Goal: Information Seeking & Learning: Find specific page/section

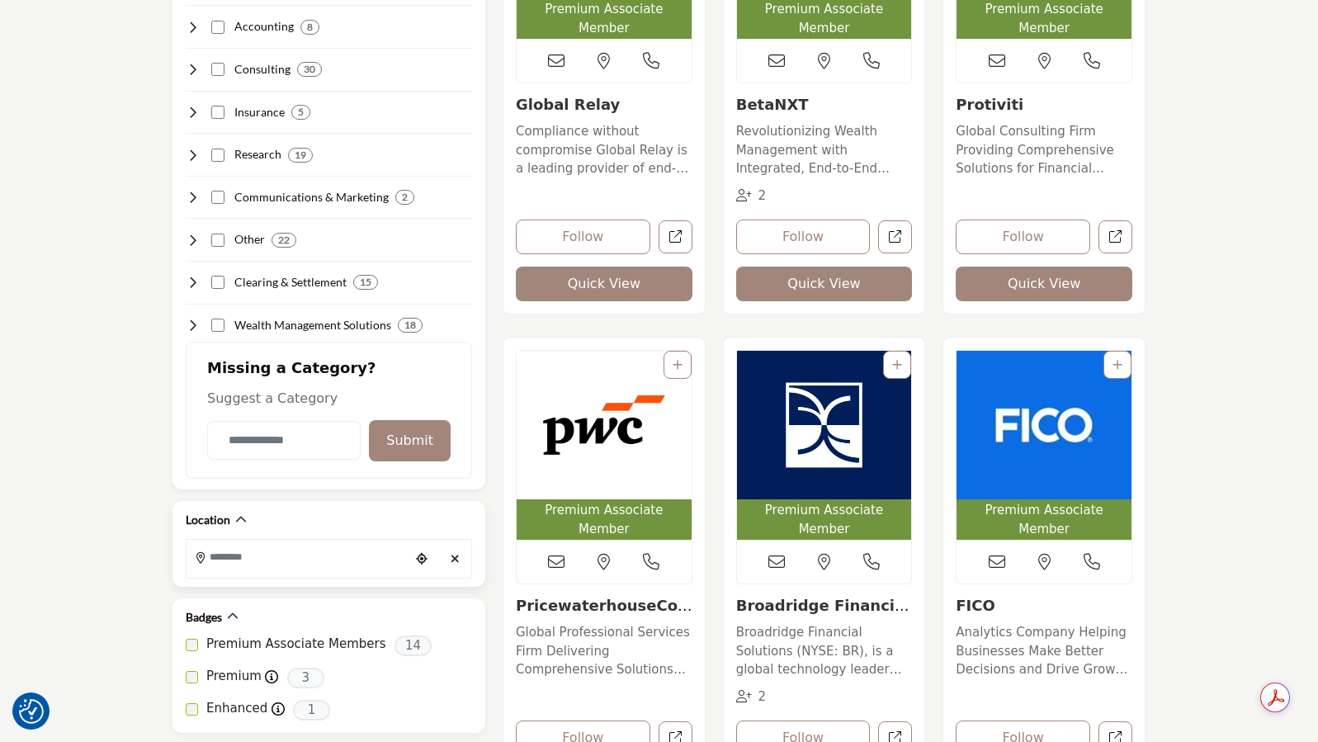
scroll to position [660, 0]
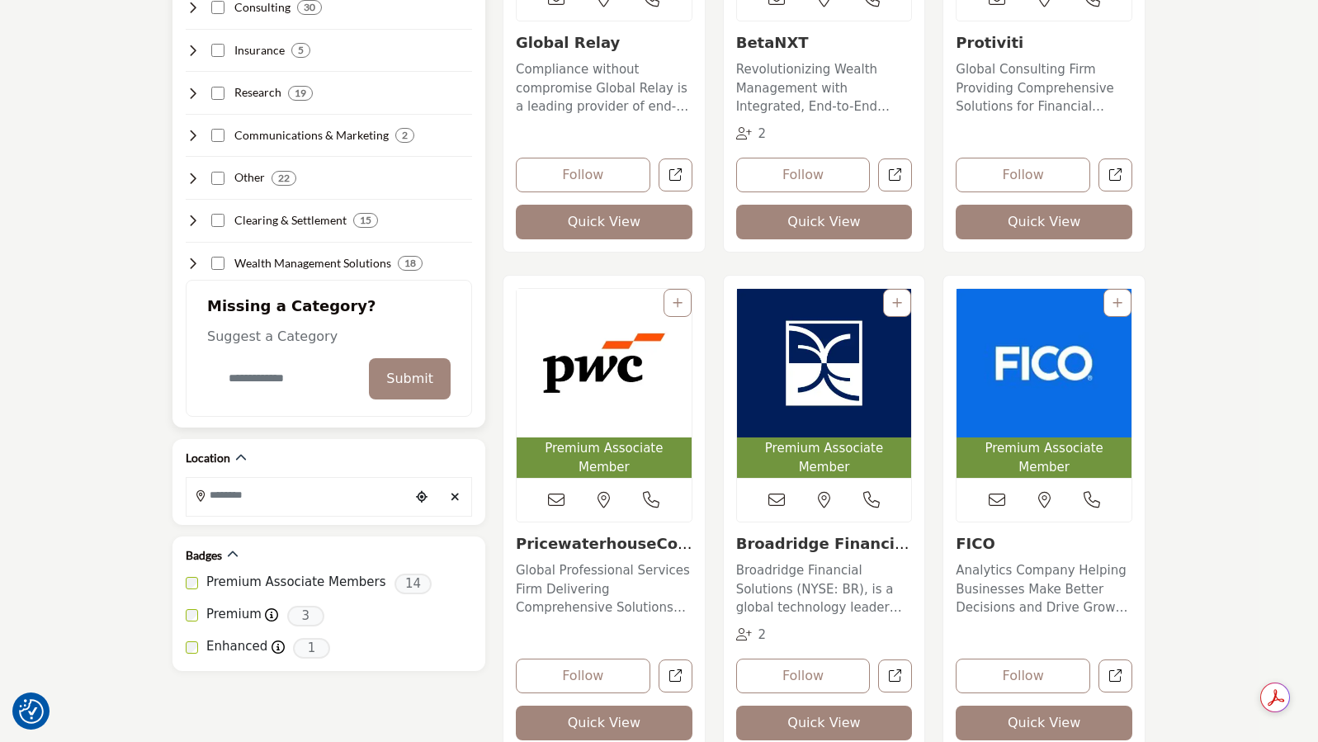
click at [270, 385] on input "Category Name" at bounding box center [283, 378] width 153 height 39
type input "******"
click at [431, 388] on button "Submit" at bounding box center [410, 378] width 82 height 41
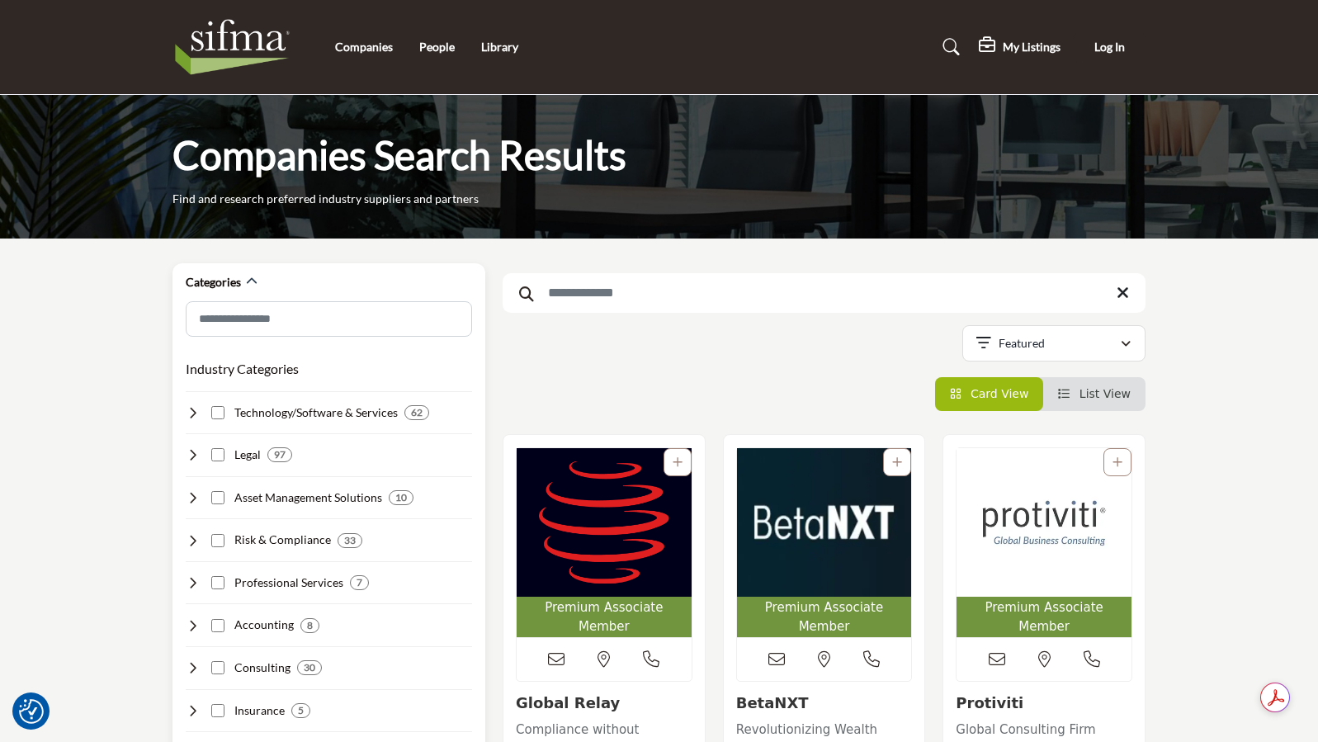
click at [187, 500] on icon at bounding box center [192, 497] width 13 height 13
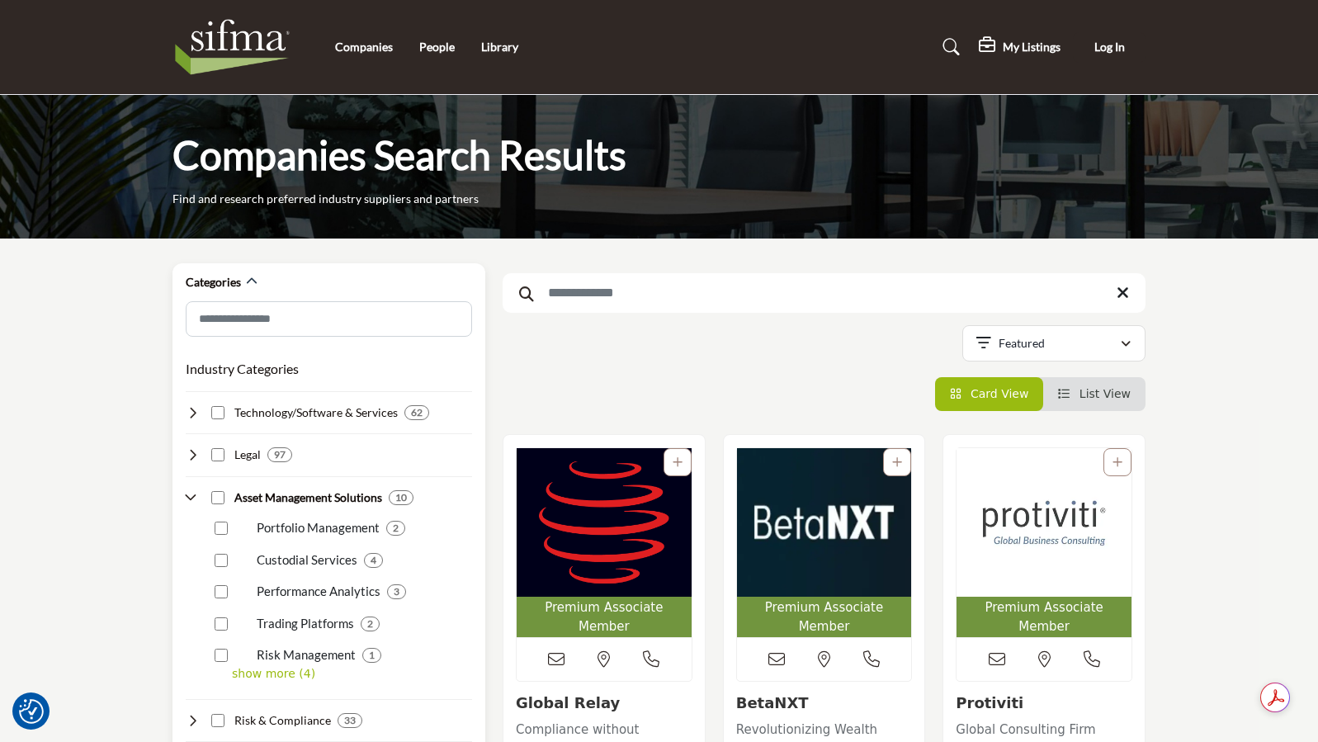
click at [191, 493] on icon at bounding box center [192, 497] width 13 height 13
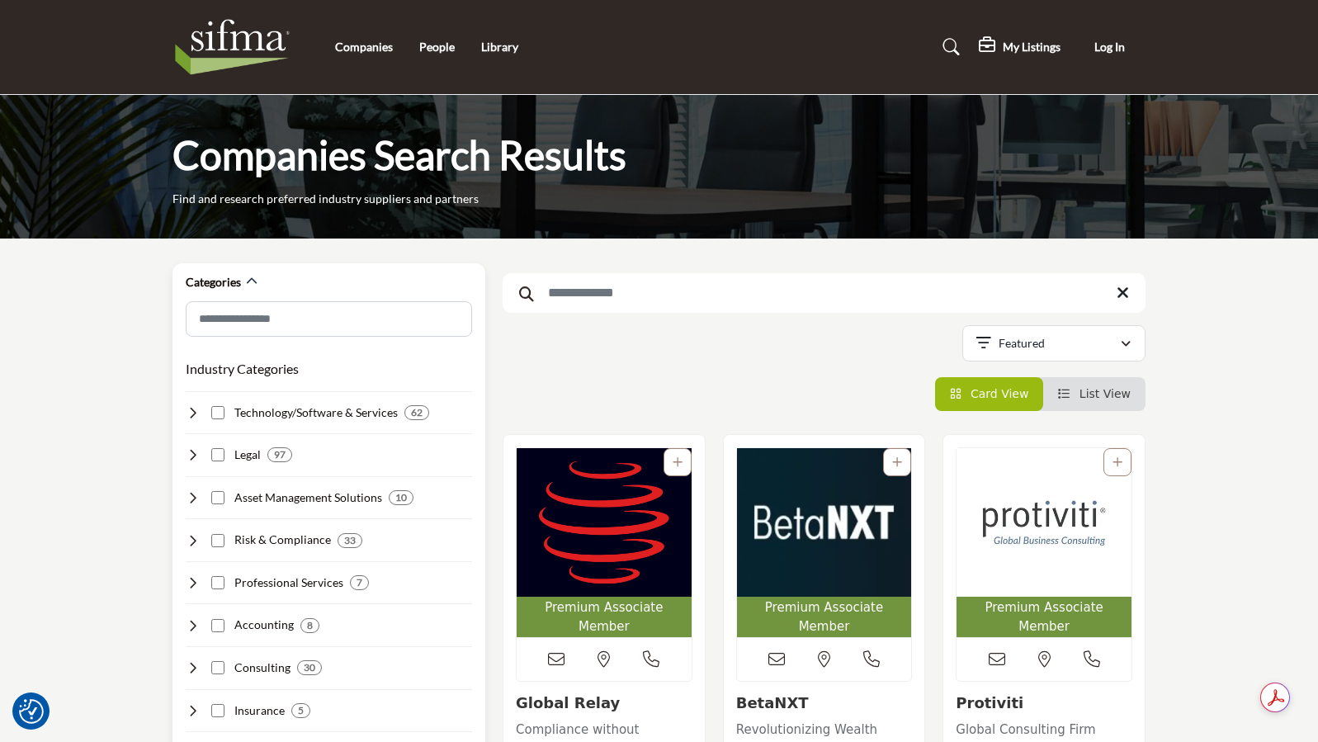
click at [191, 493] on icon at bounding box center [192, 497] width 13 height 13
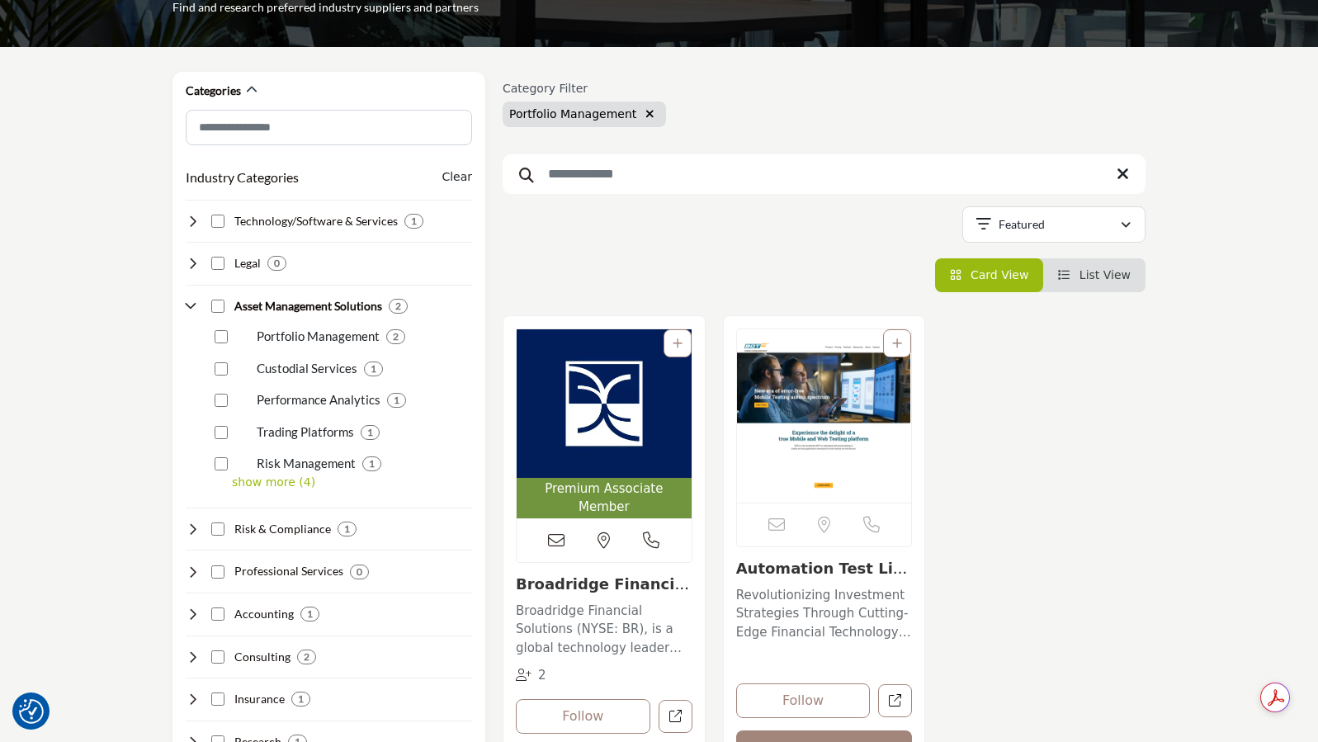
scroll to position [220, 0]
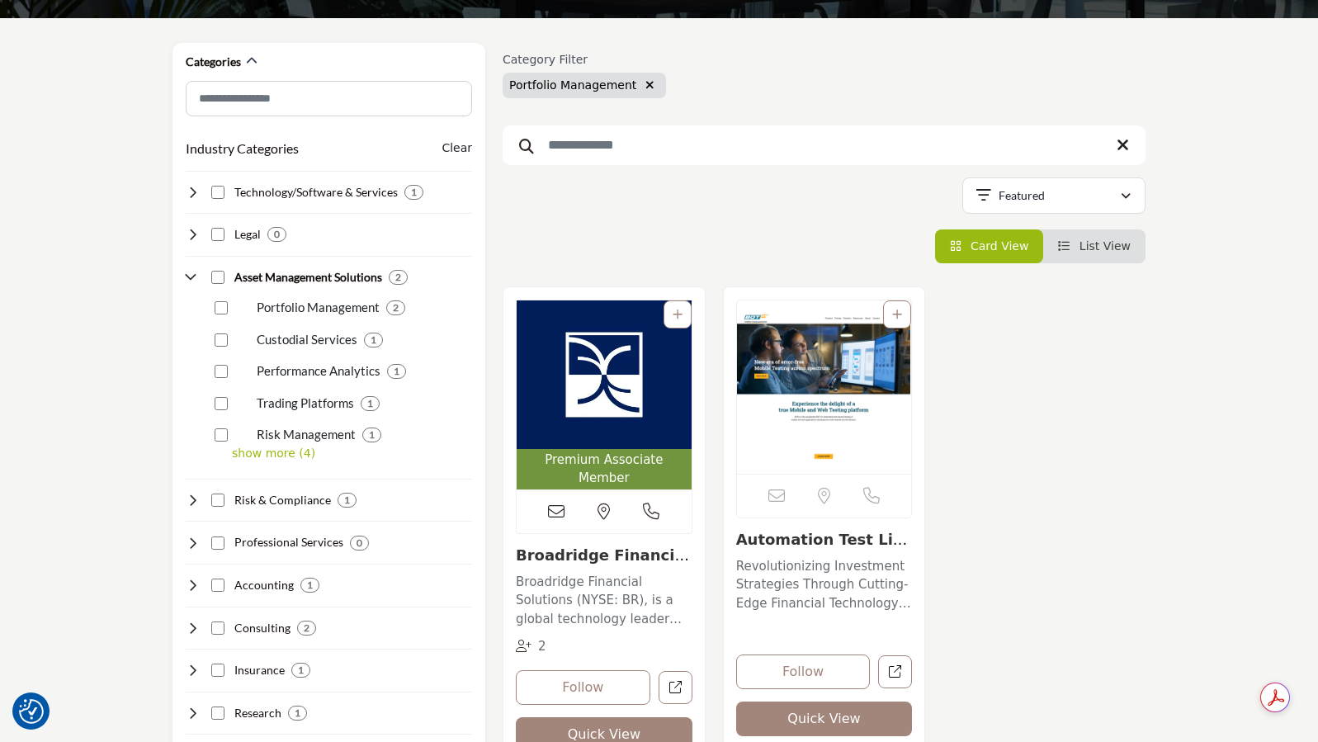
click at [808, 366] on img "Open Listing in new tab" at bounding box center [824, 386] width 175 height 173
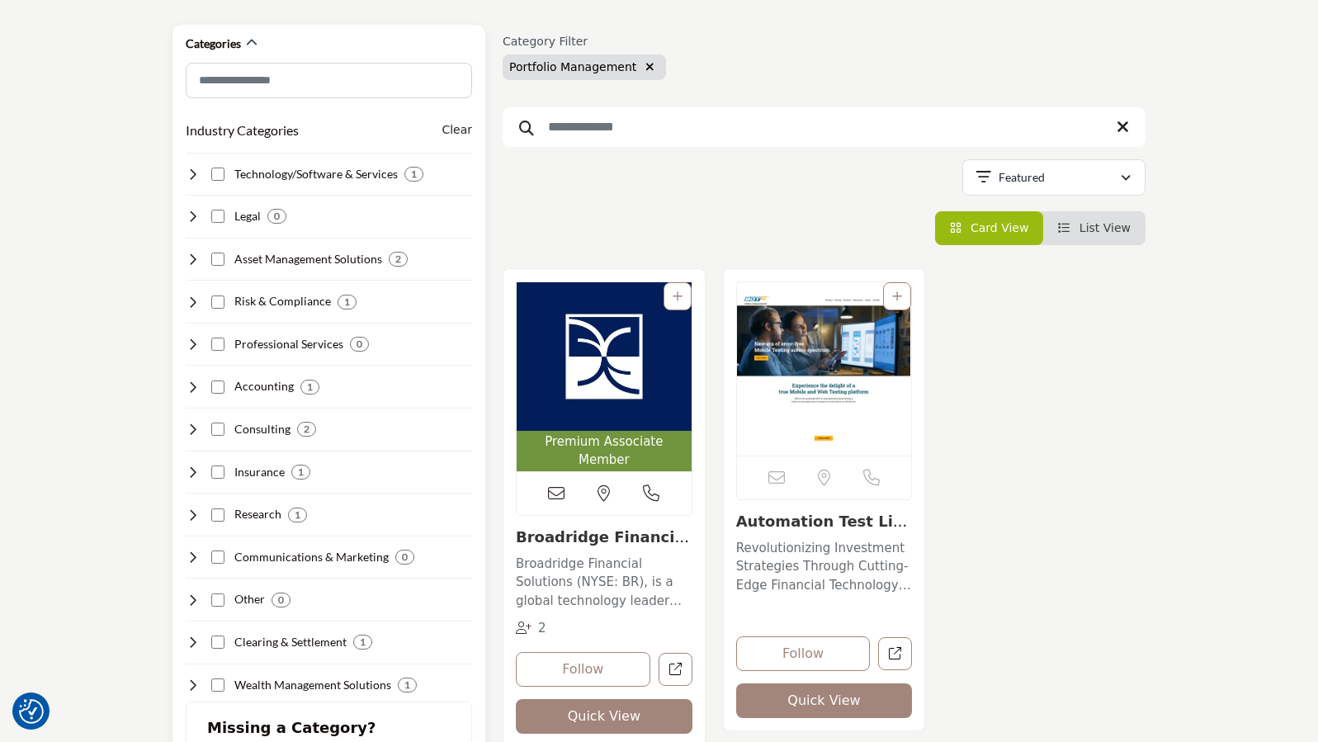
scroll to position [220, 0]
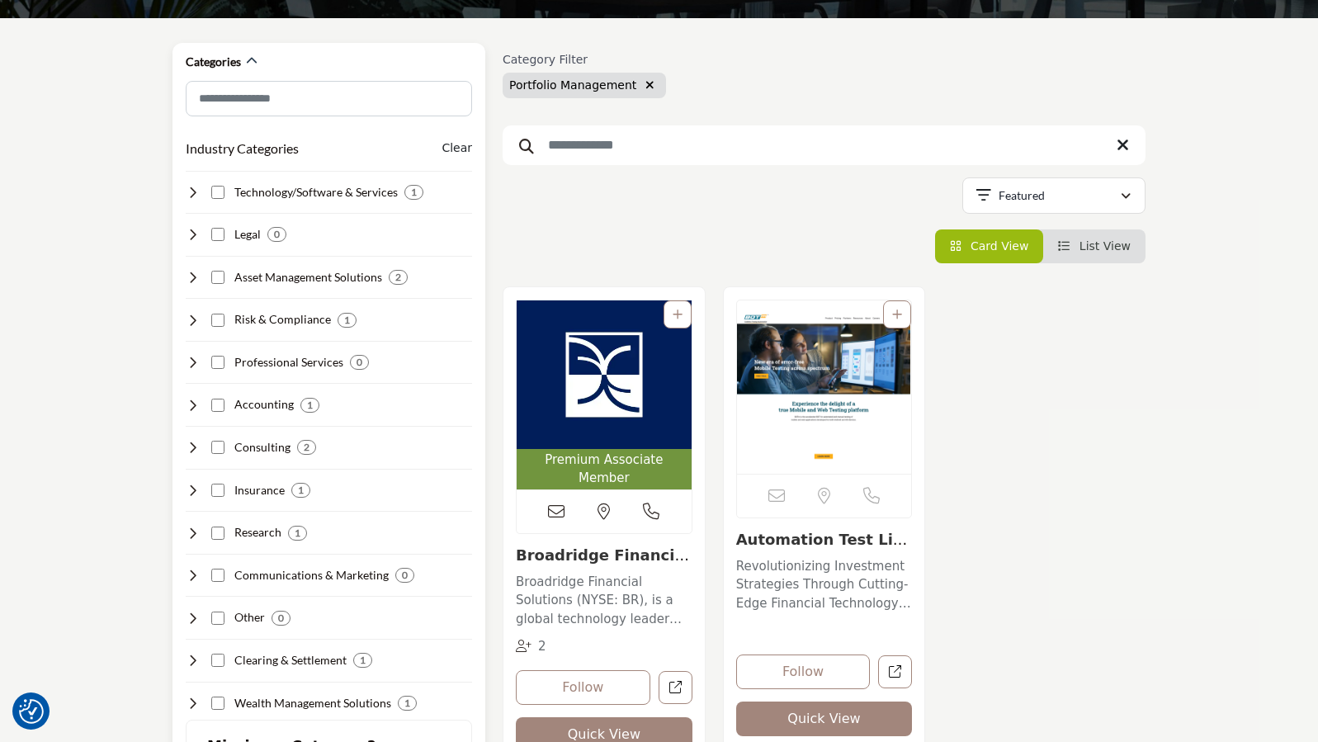
click at [194, 274] on icon at bounding box center [192, 277] width 13 height 13
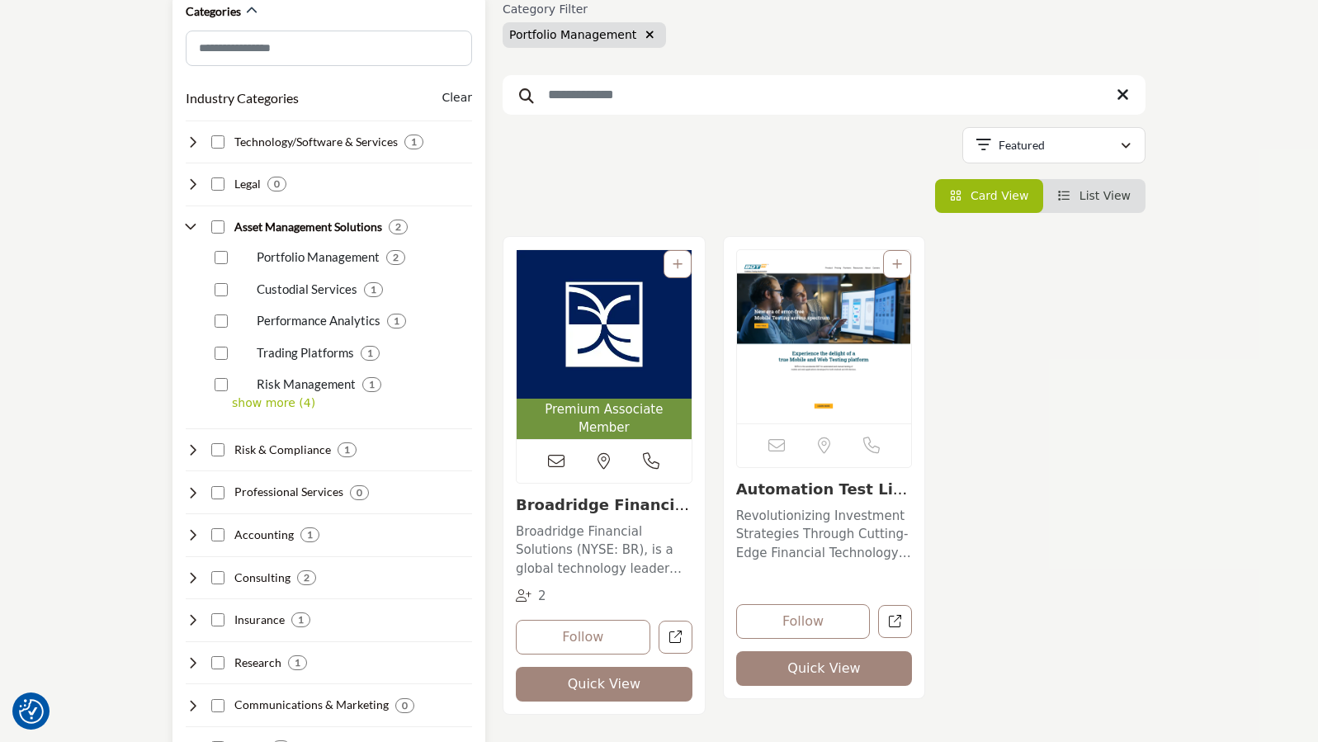
scroll to position [440, 0]
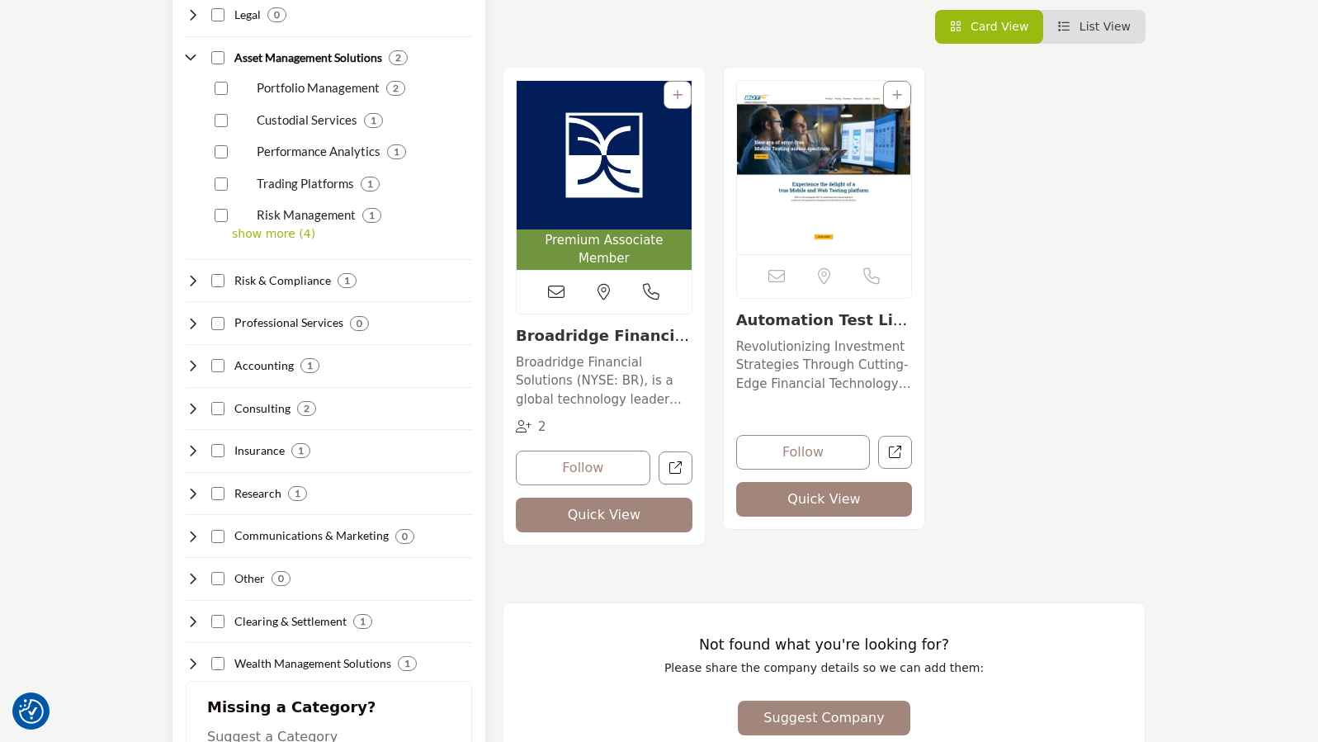
click at [290, 238] on p "show more (4)" at bounding box center [352, 233] width 240 height 17
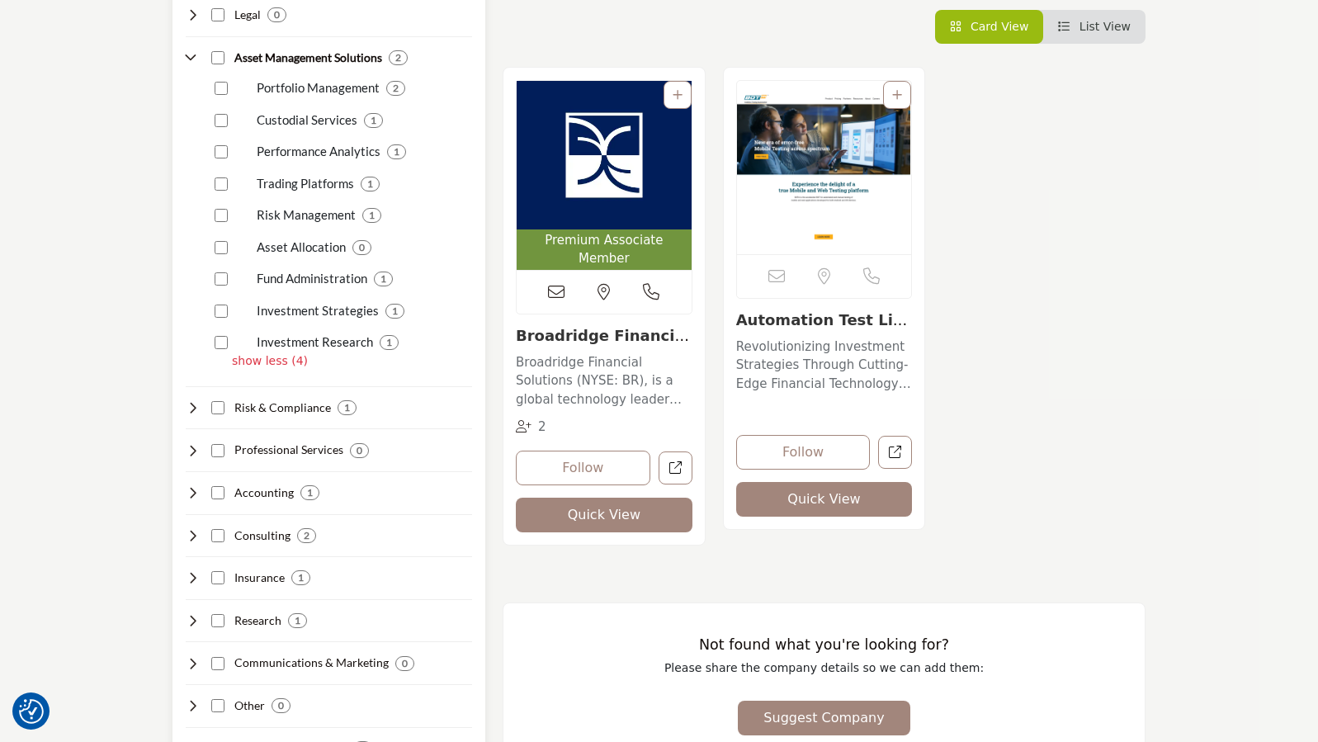
click at [316, 339] on p "Investment Research" at bounding box center [315, 342] width 116 height 19
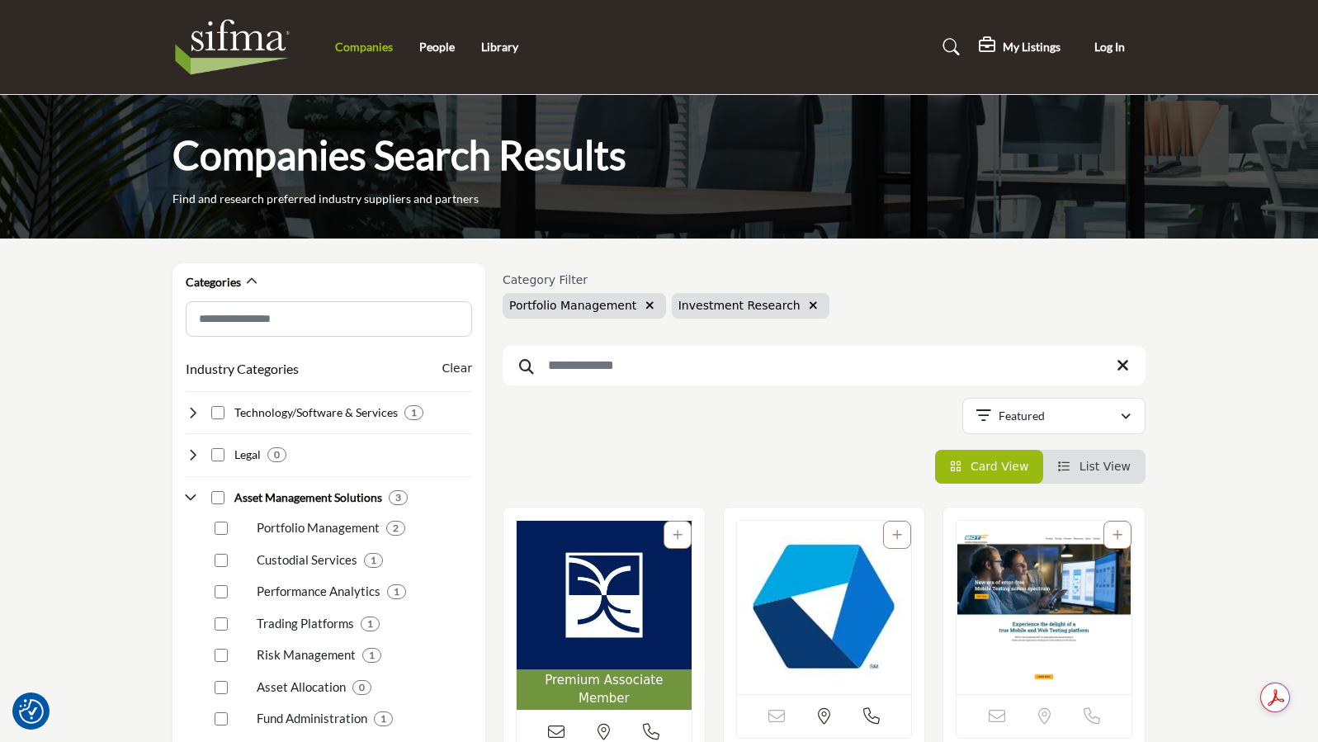
click at [361, 49] on link "Companies" at bounding box center [364, 47] width 58 height 14
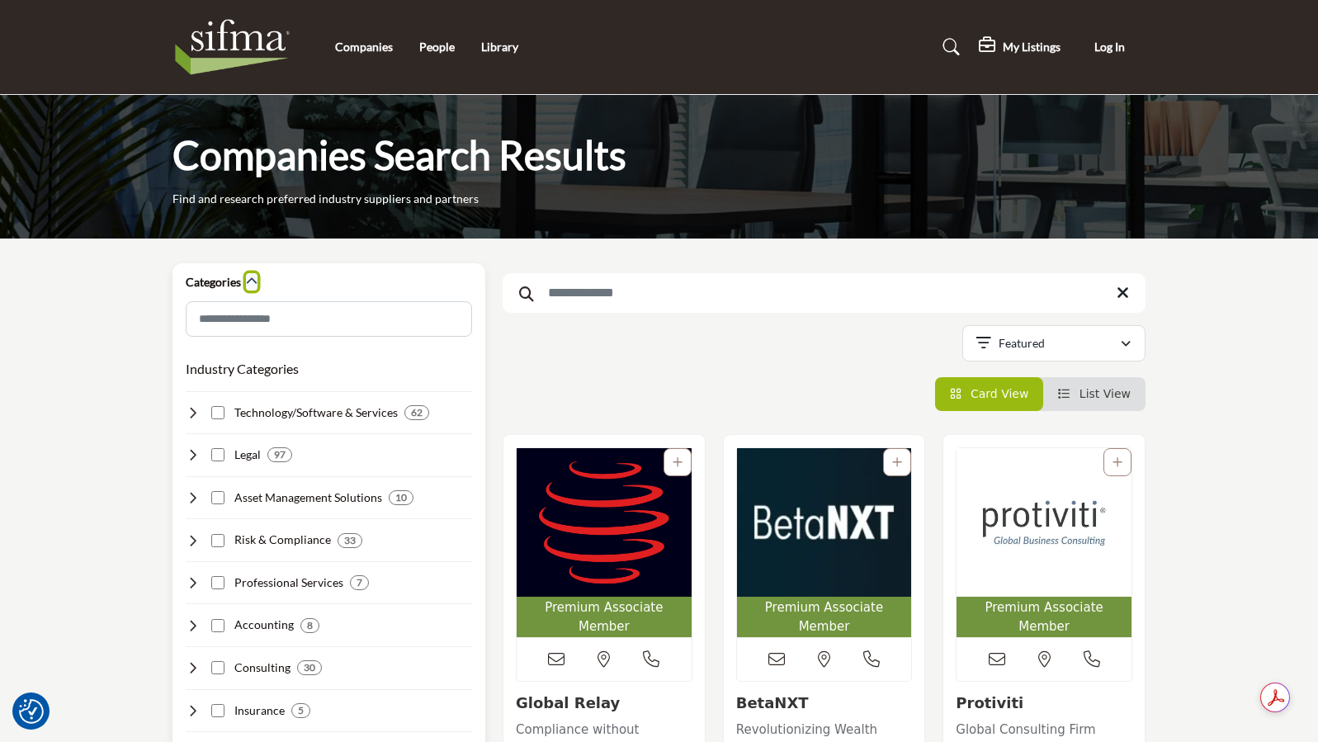
click at [252, 282] on icon "button" at bounding box center [252, 282] width 12 height 12
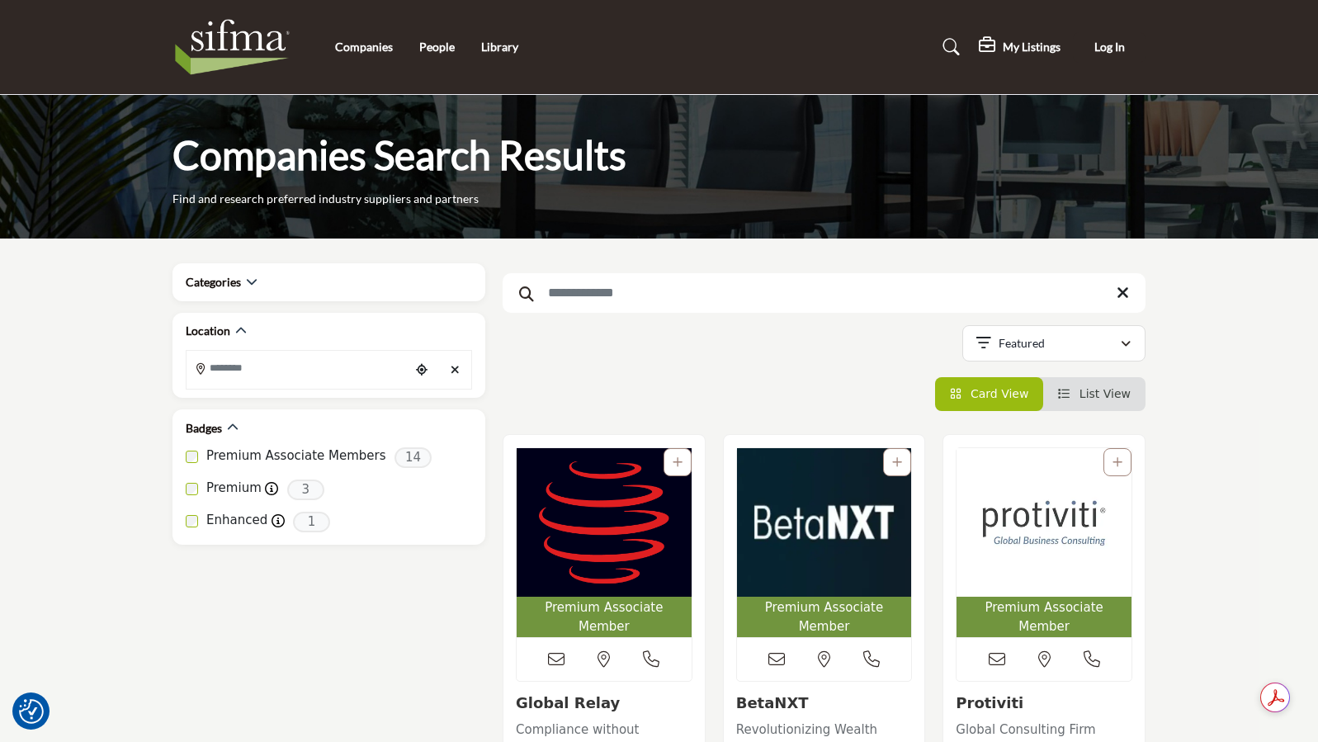
click at [619, 303] on input "Search Keyword" at bounding box center [824, 293] width 643 height 40
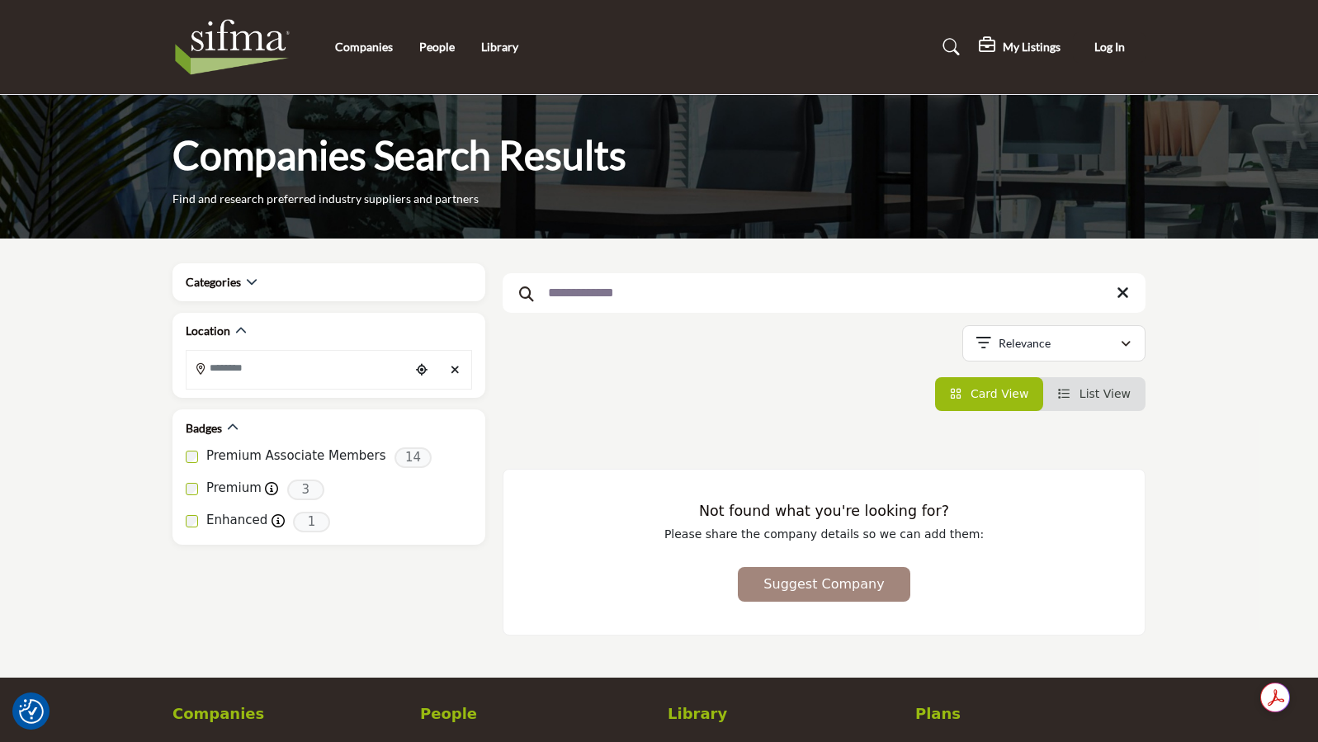
drag, startPoint x: 640, startPoint y: 295, endPoint x: 522, endPoint y: 294, distance: 118.8
click at [522, 294] on form "**********" at bounding box center [824, 293] width 643 height 40
drag, startPoint x: 636, startPoint y: 292, endPoint x: 489, endPoint y: 268, distance: 148.8
click at [489, 268] on div "Categories Industry Categories Clear 0 0 0" at bounding box center [659, 457] width 990 height 389
type input "****"
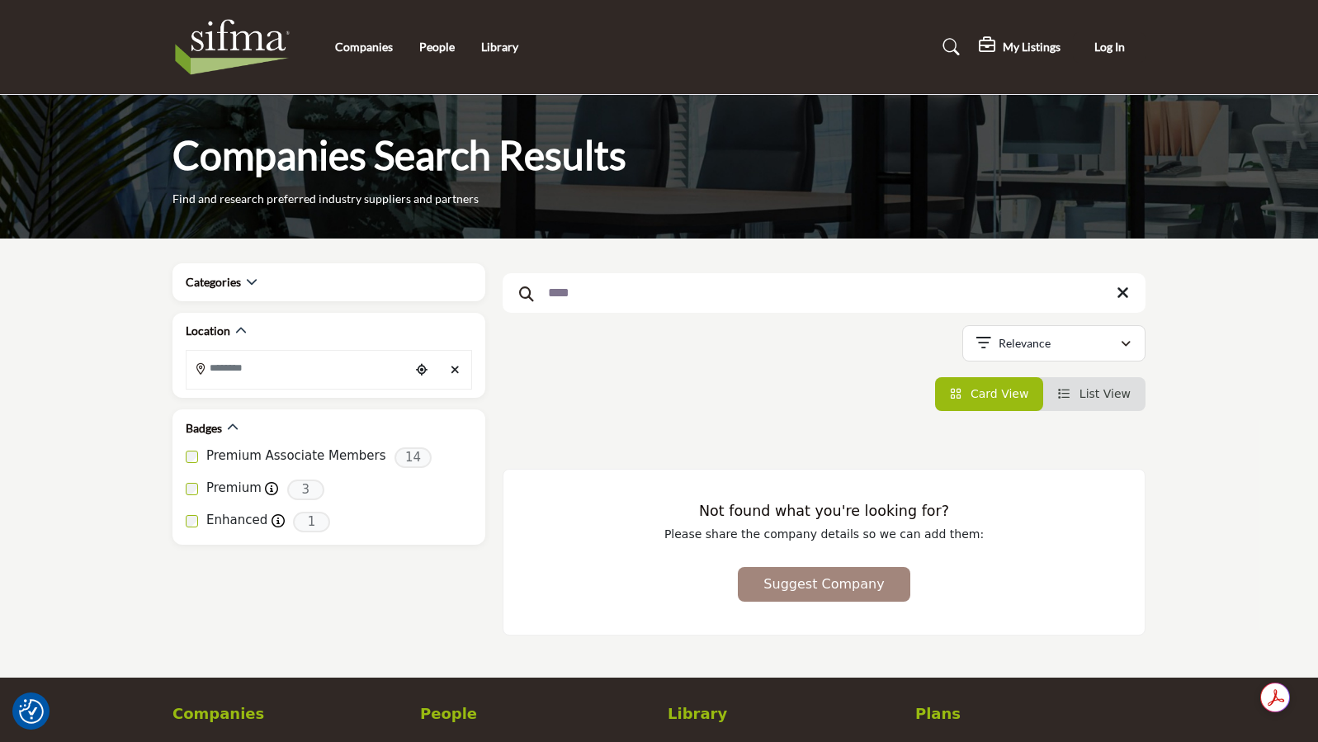
click at [773, 395] on div "Suppliers (0) All (0) Suppliers (0) Thought Leadership (0) Products" at bounding box center [824, 394] width 643 height 34
